Goal: Task Accomplishment & Management: Use online tool/utility

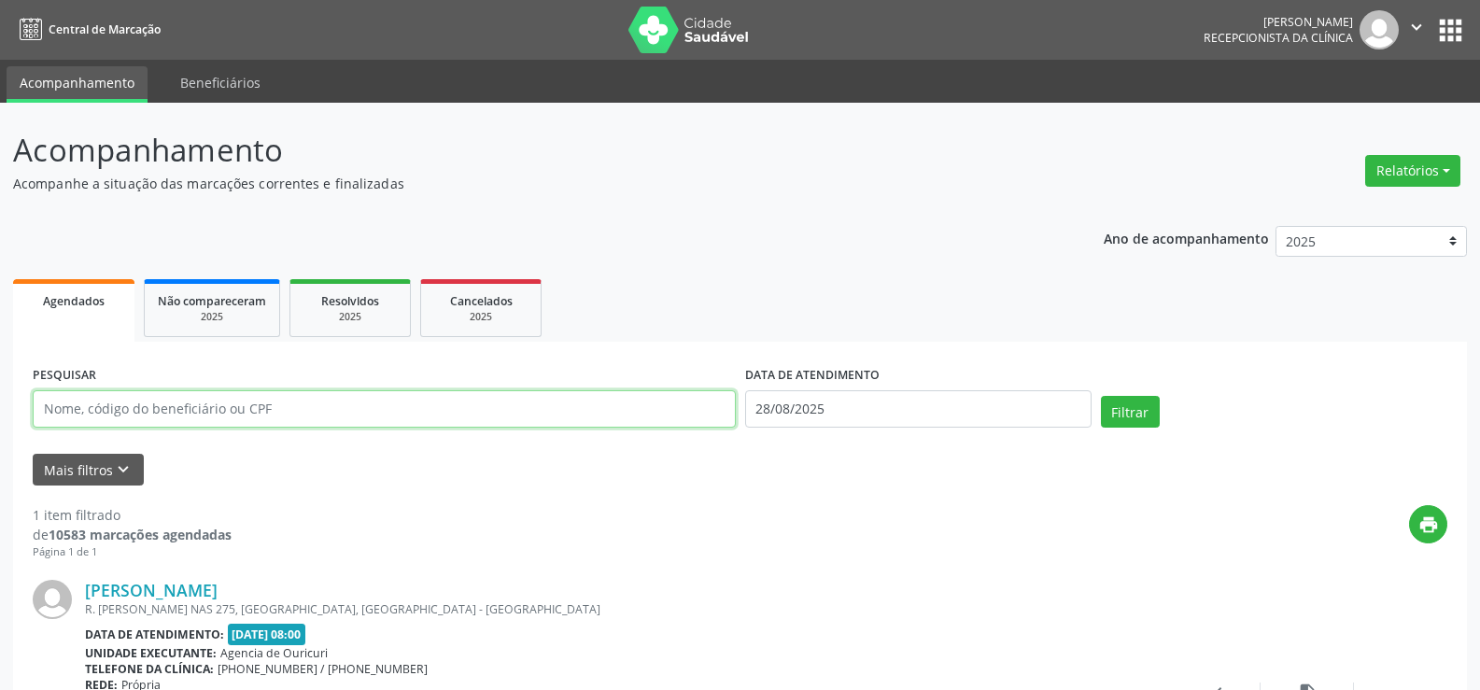
click at [116, 411] on input "text" at bounding box center [384, 408] width 703 height 37
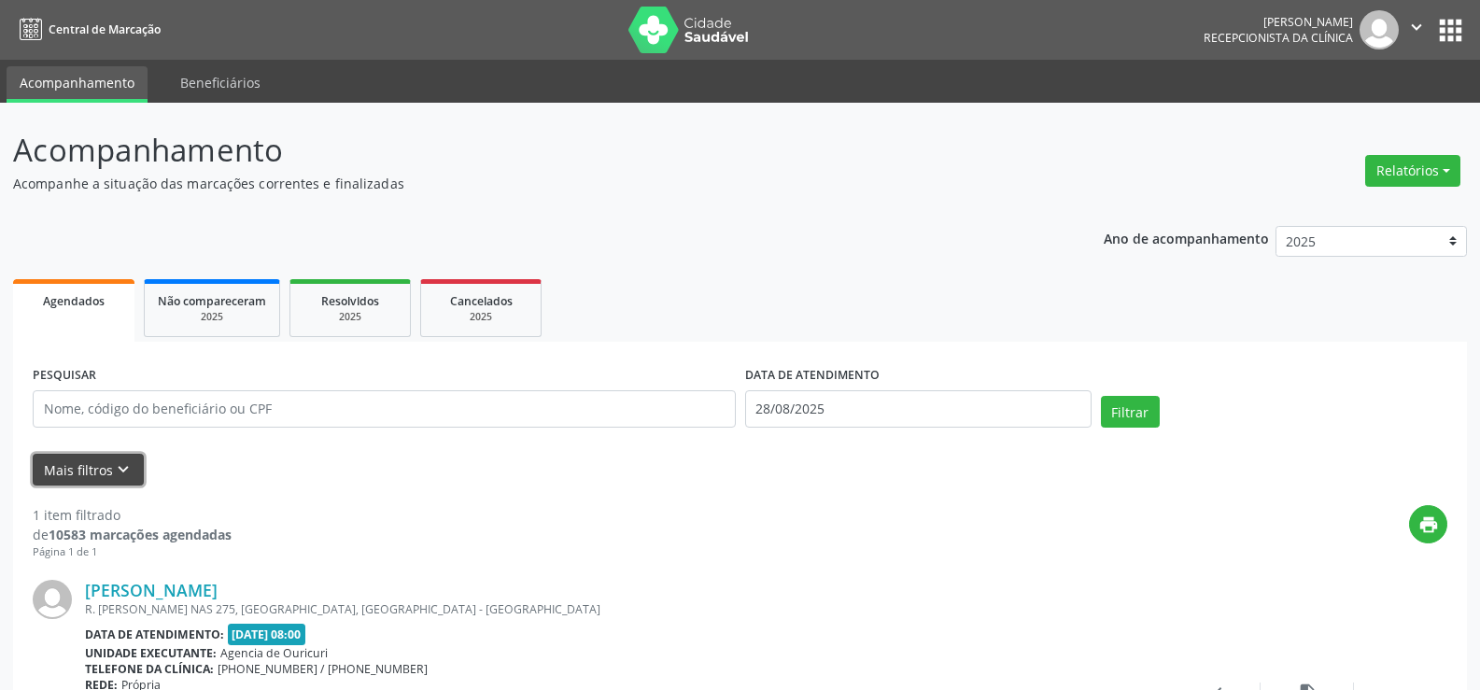
click at [97, 463] on button "Mais filtros keyboard_arrow_down" at bounding box center [88, 470] width 111 height 33
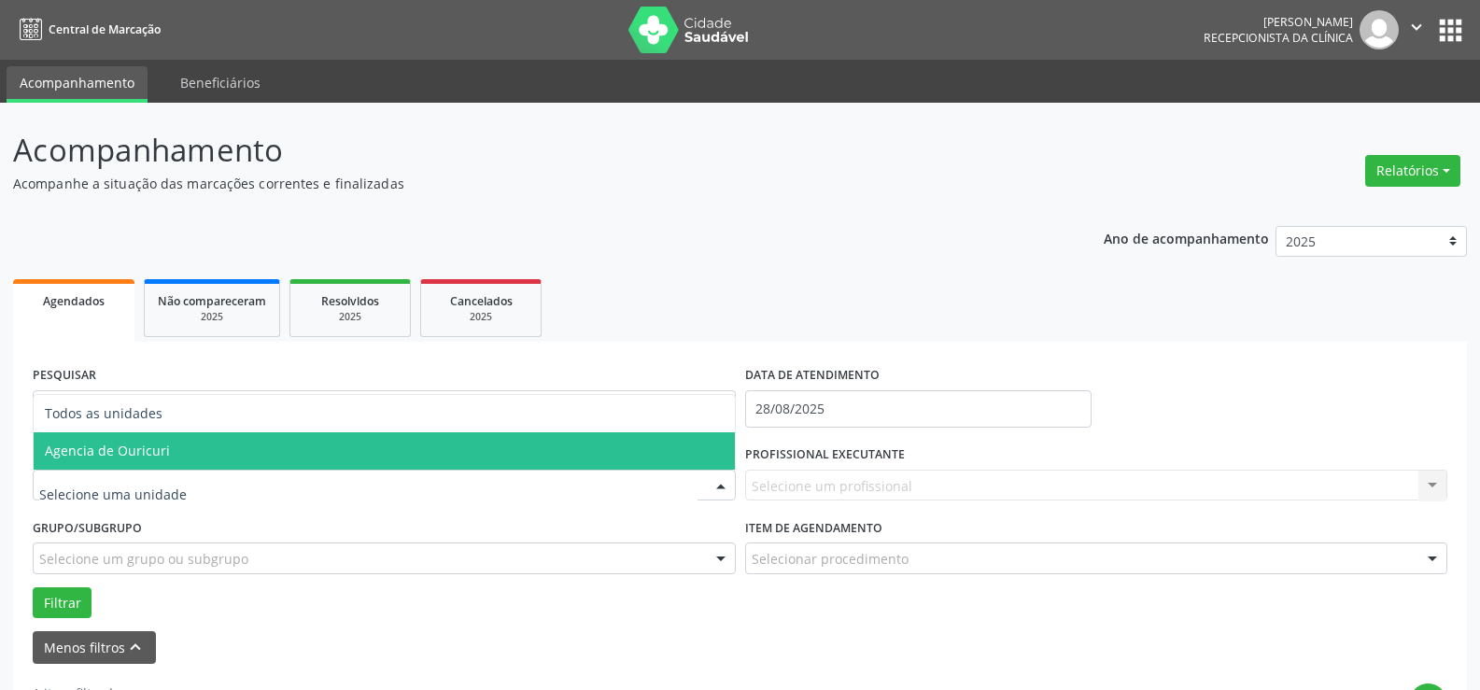
click at [125, 453] on span "Agencia de Ouricuri" at bounding box center [107, 451] width 125 height 18
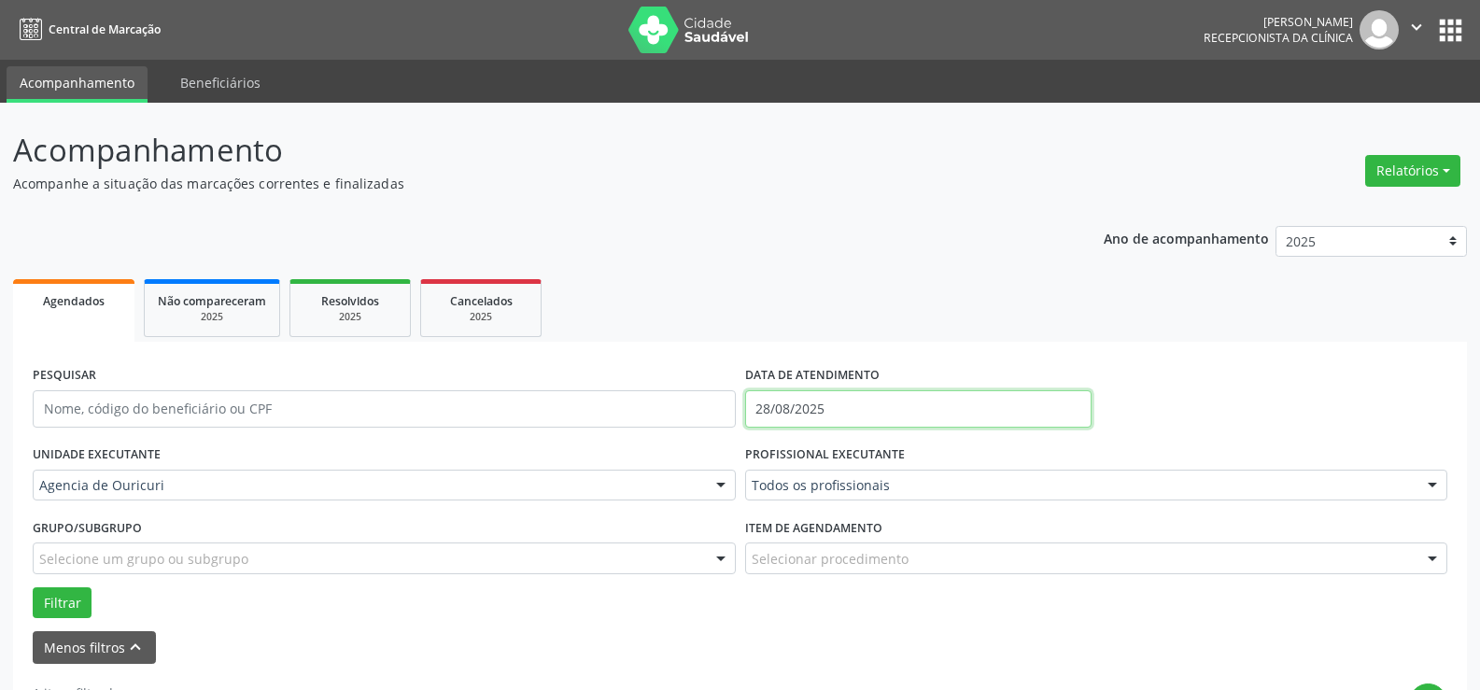
click at [799, 408] on input "28/08/2025" at bounding box center [918, 408] width 346 height 37
click at [928, 340] on span "28" at bounding box center [929, 333] width 36 height 36
type input "28/08/2025"
click at [928, 340] on span "28" at bounding box center [929, 333] width 36 height 36
click at [928, 340] on ul "Agendados Não compareceram 2025 Resolvidos 2025 Cancelados 2025" at bounding box center [740, 308] width 1454 height 67
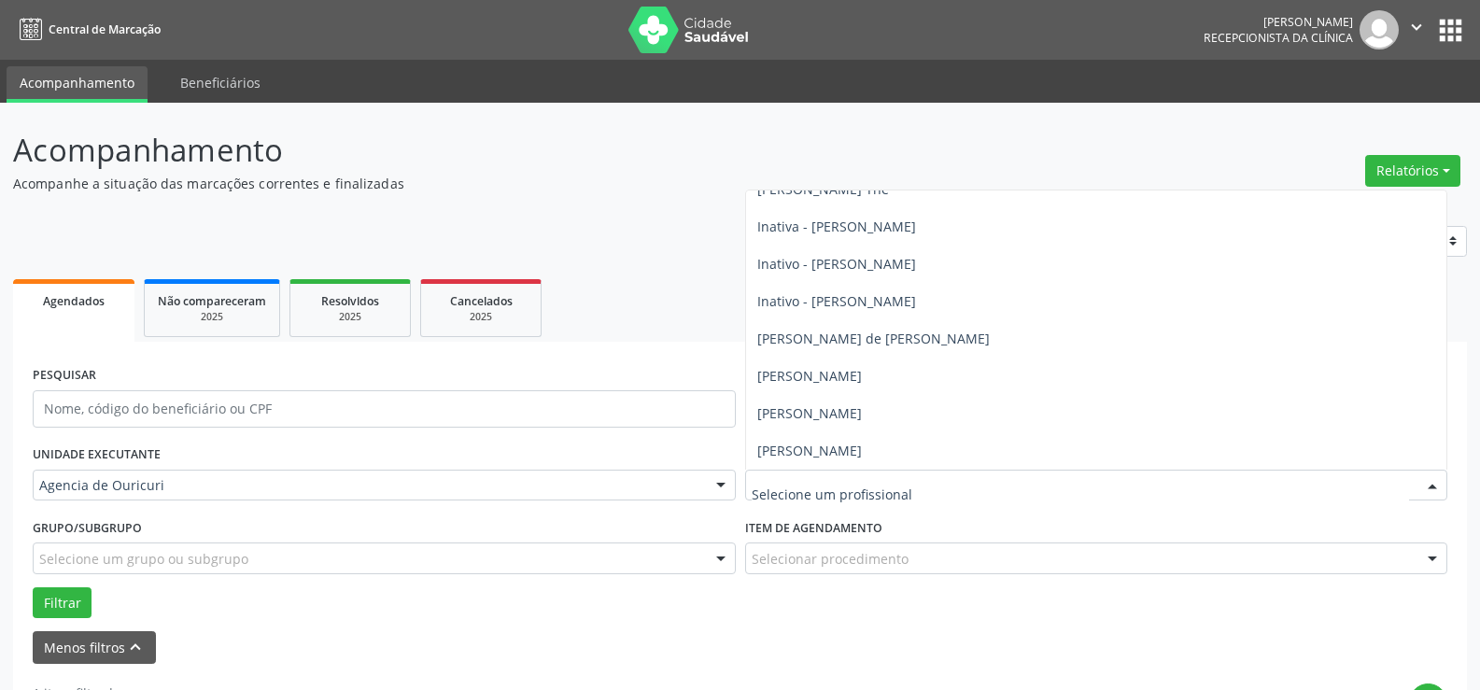
scroll to position [393, 0]
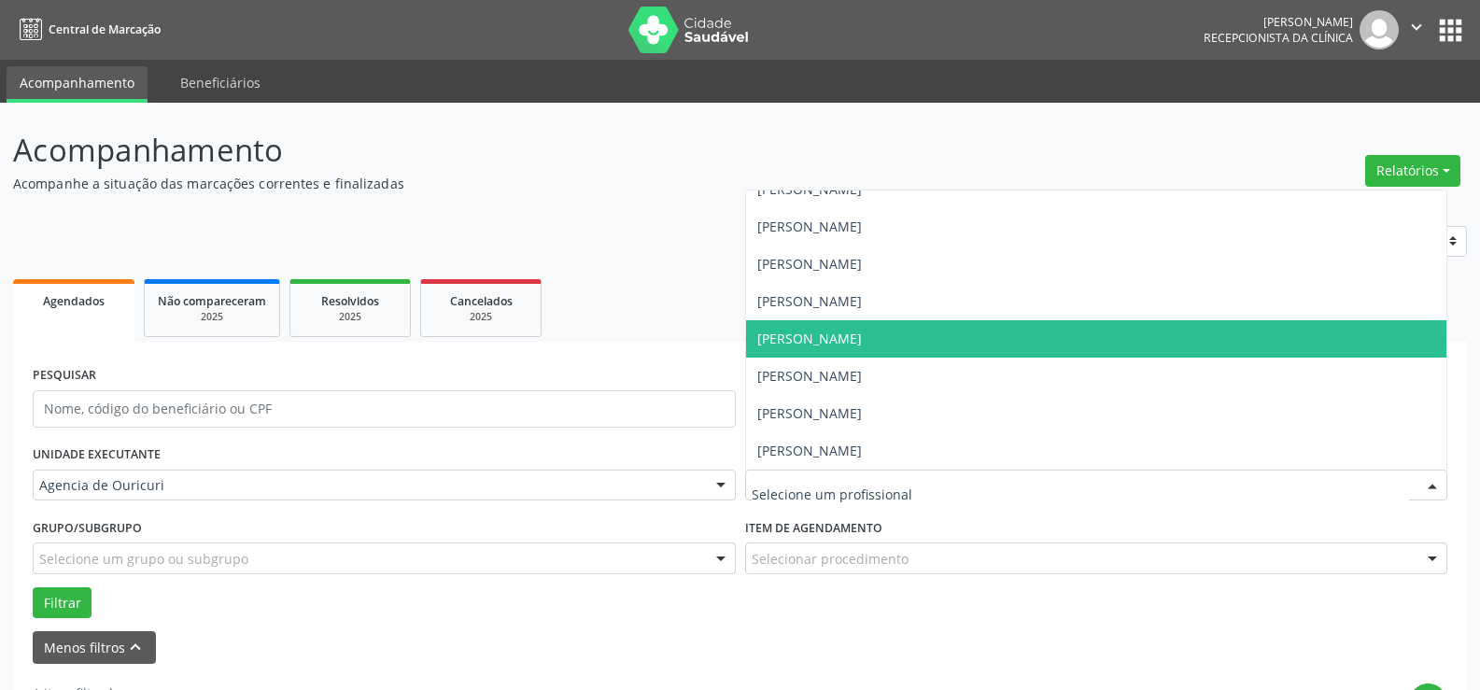
click at [862, 343] on span "[PERSON_NAME]" at bounding box center [809, 339] width 105 height 18
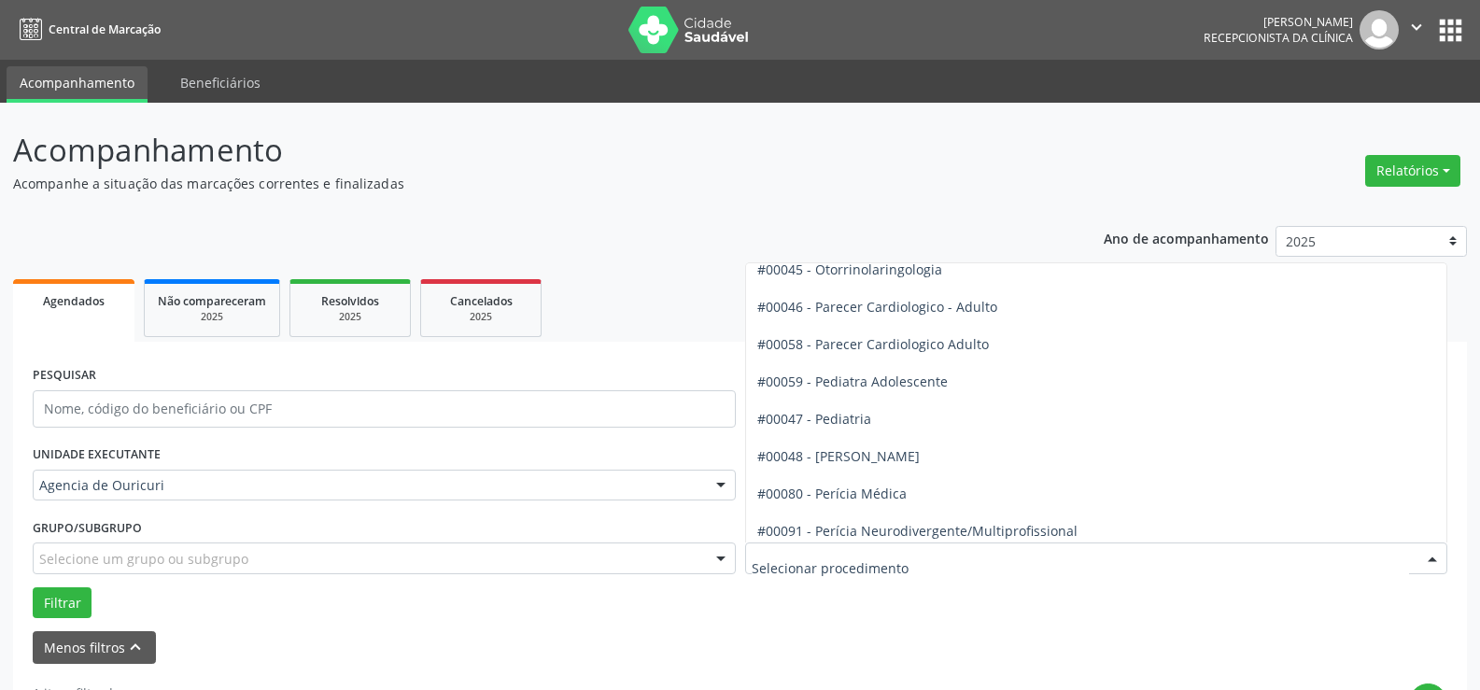
scroll to position [2708, 0]
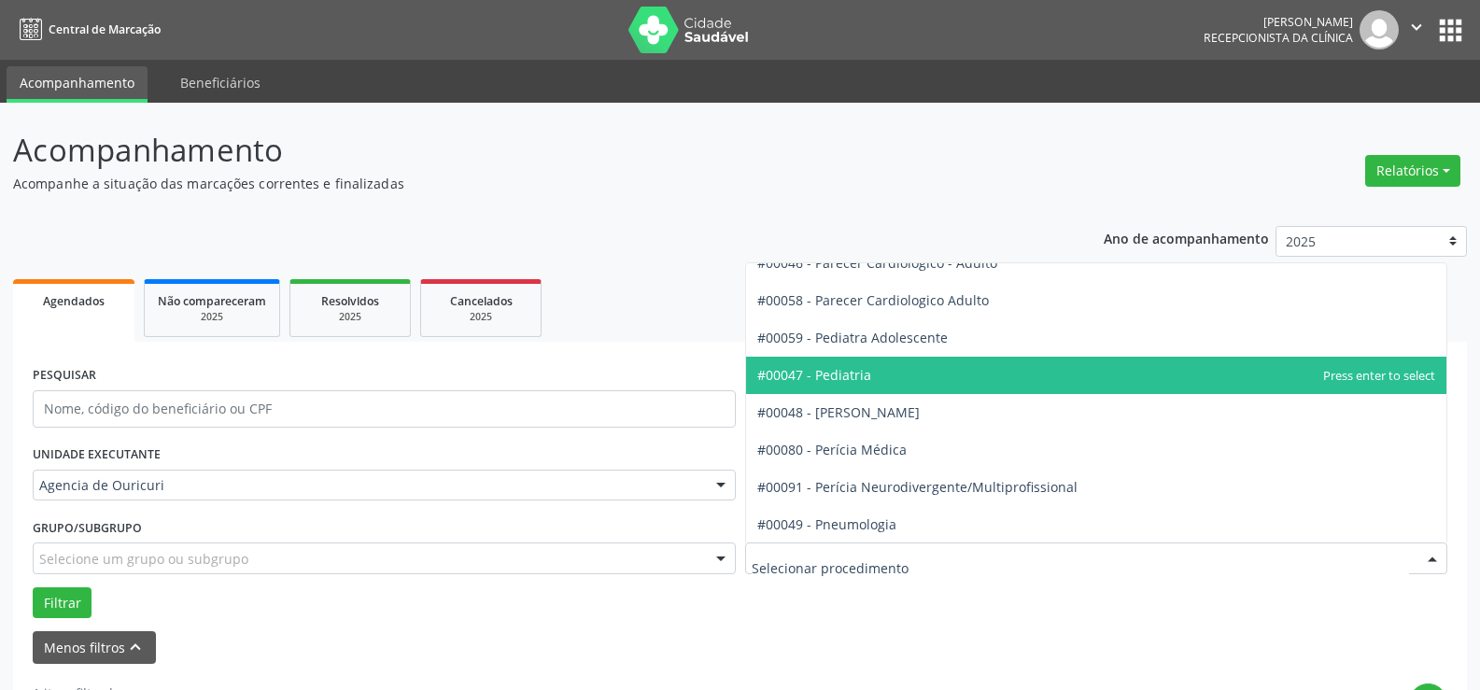
click at [895, 364] on span "#00047 - Pediatria" at bounding box center [1096, 375] width 701 height 37
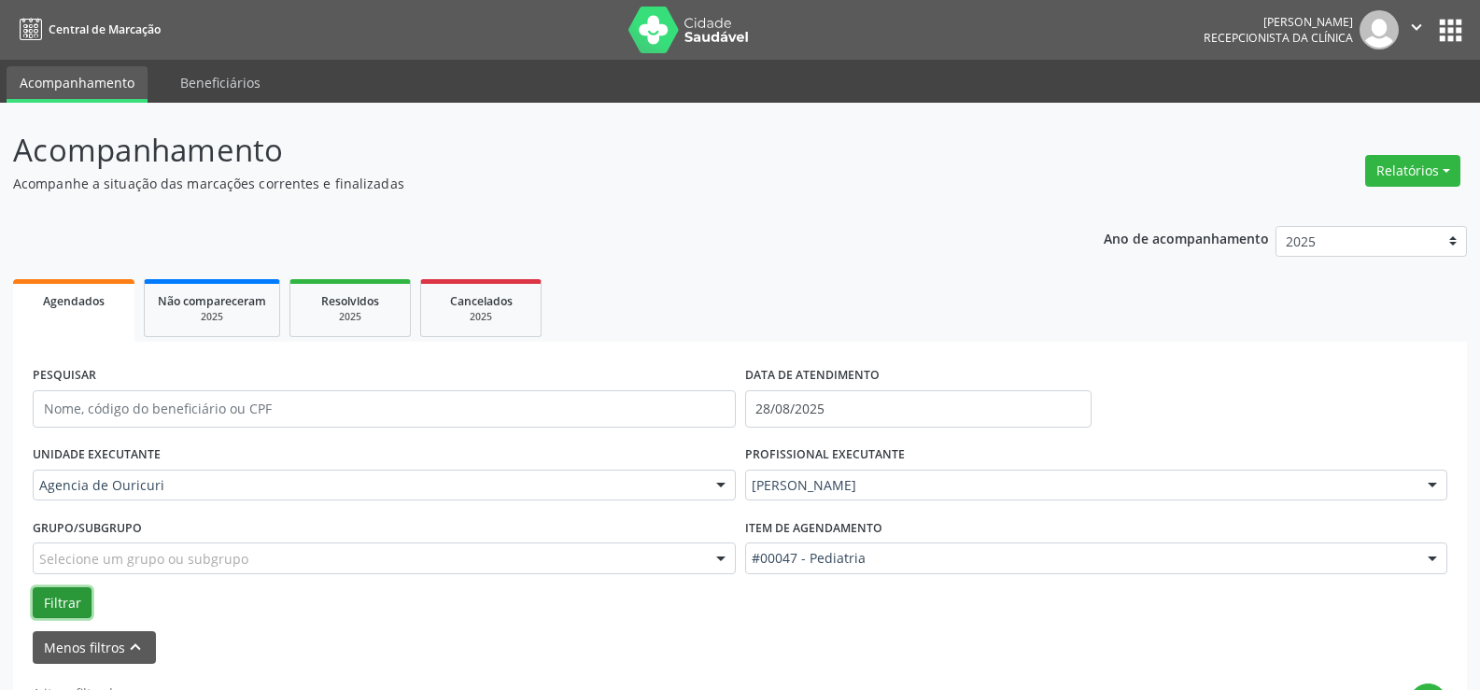
click at [62, 604] on button "Filtrar" at bounding box center [62, 603] width 59 height 32
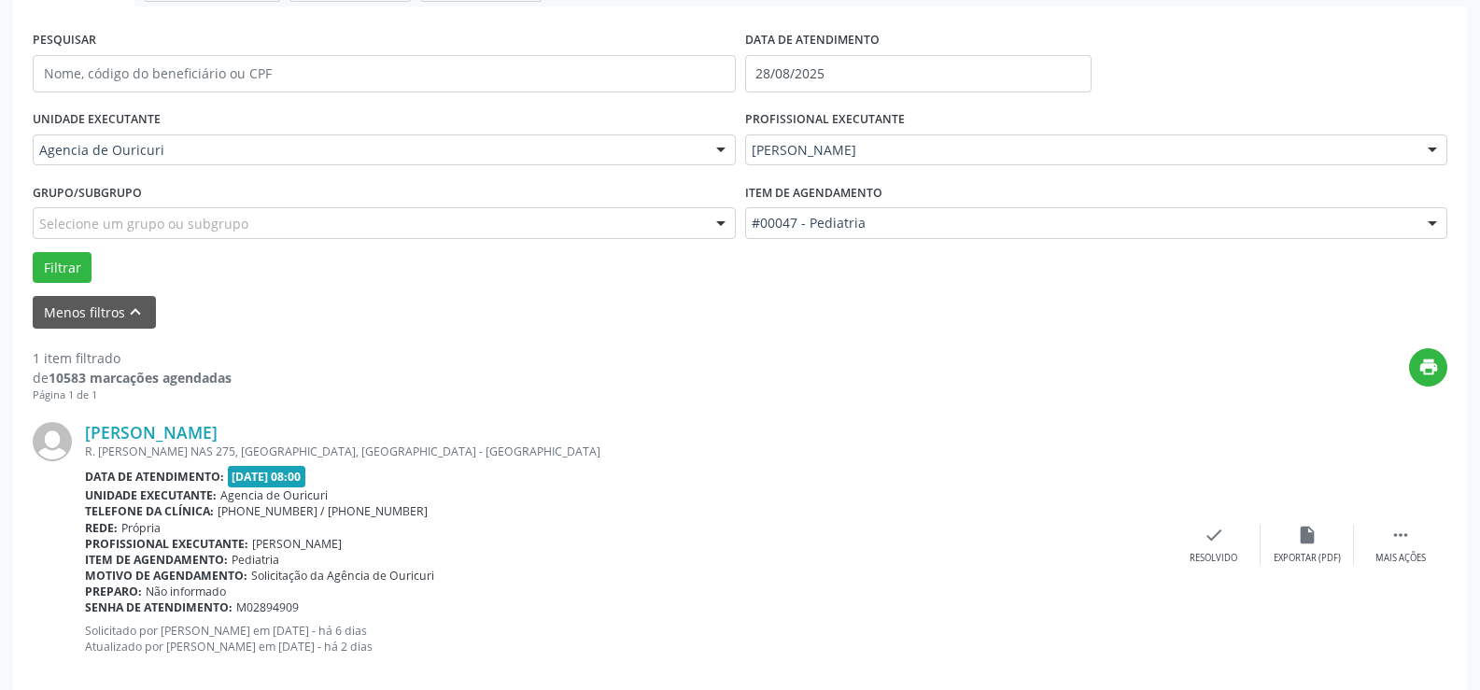
scroll to position [365, 0]
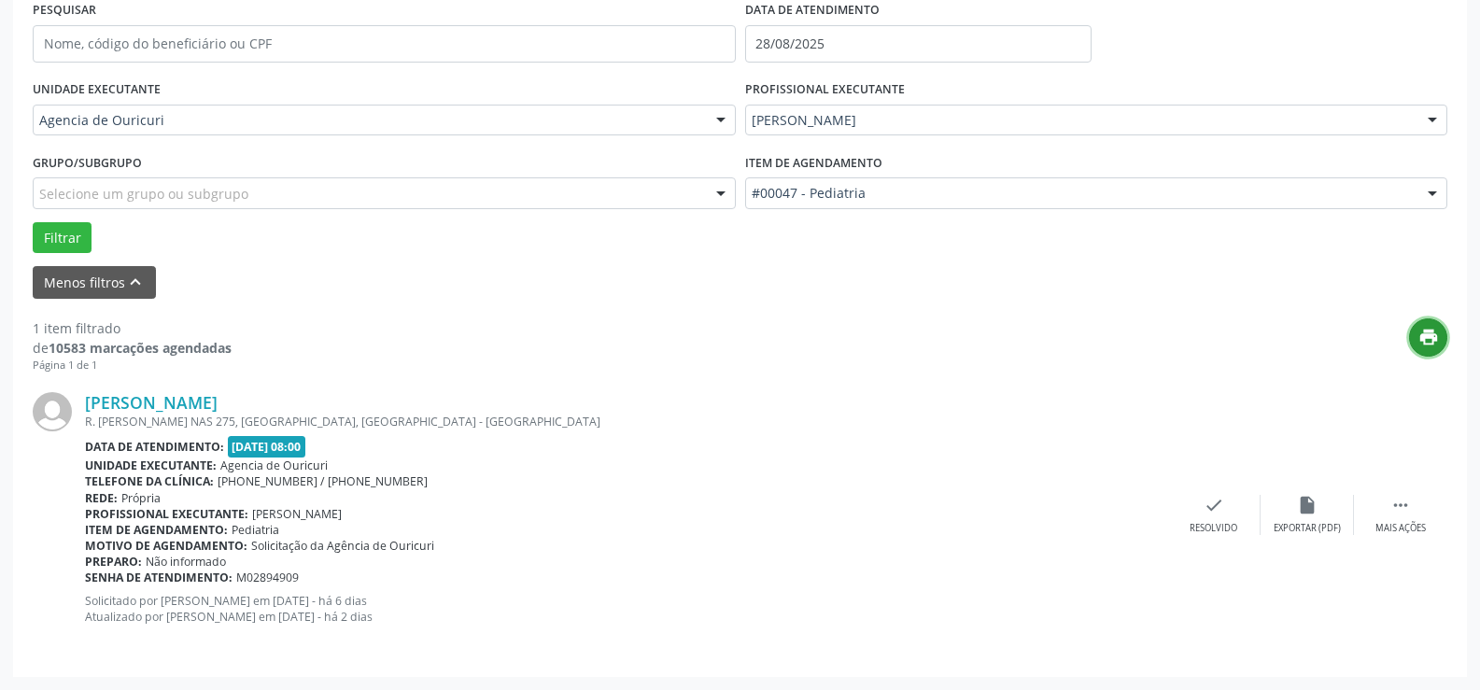
click at [1429, 344] on icon "print" at bounding box center [1429, 337] width 21 height 21
